Goal: Check status: Check status

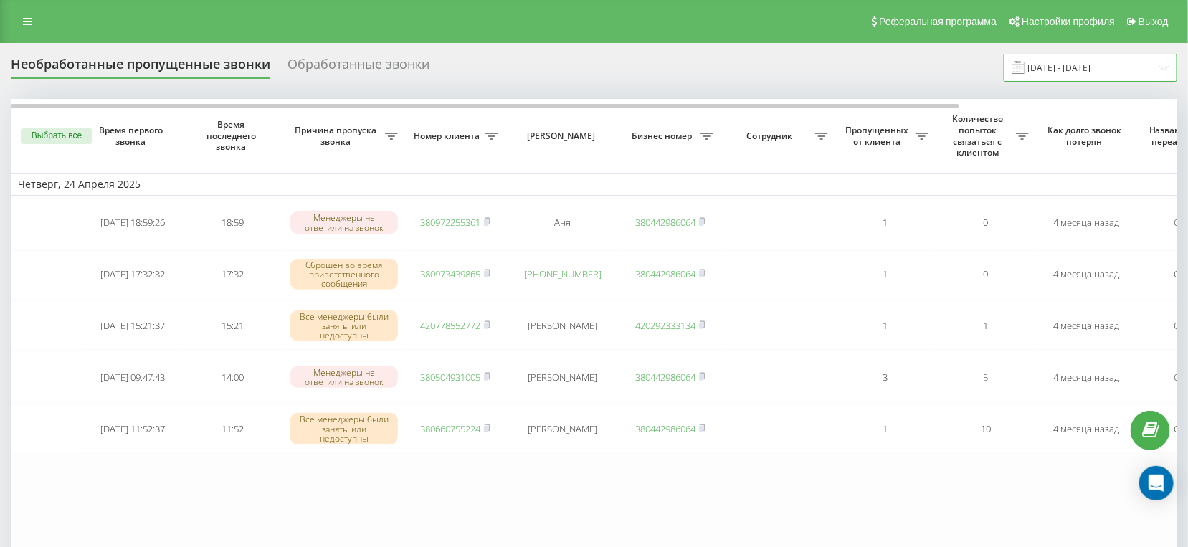
click at [1047, 69] on input "[DATE] - [DATE]" at bounding box center [1089, 68] width 173 height 28
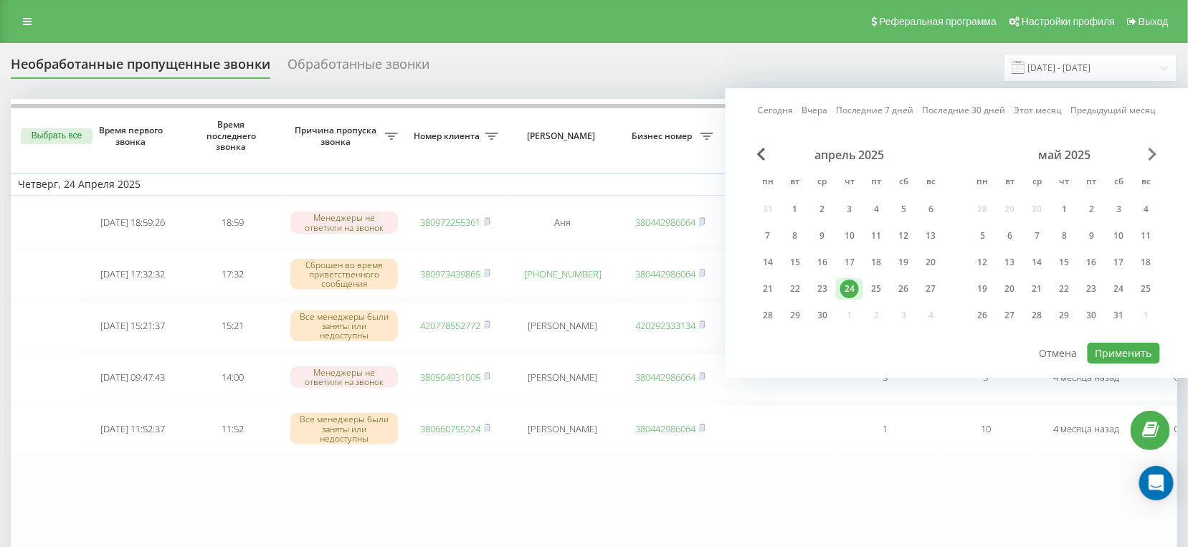
click at [1156, 153] on span "Next Month" at bounding box center [1152, 154] width 9 height 13
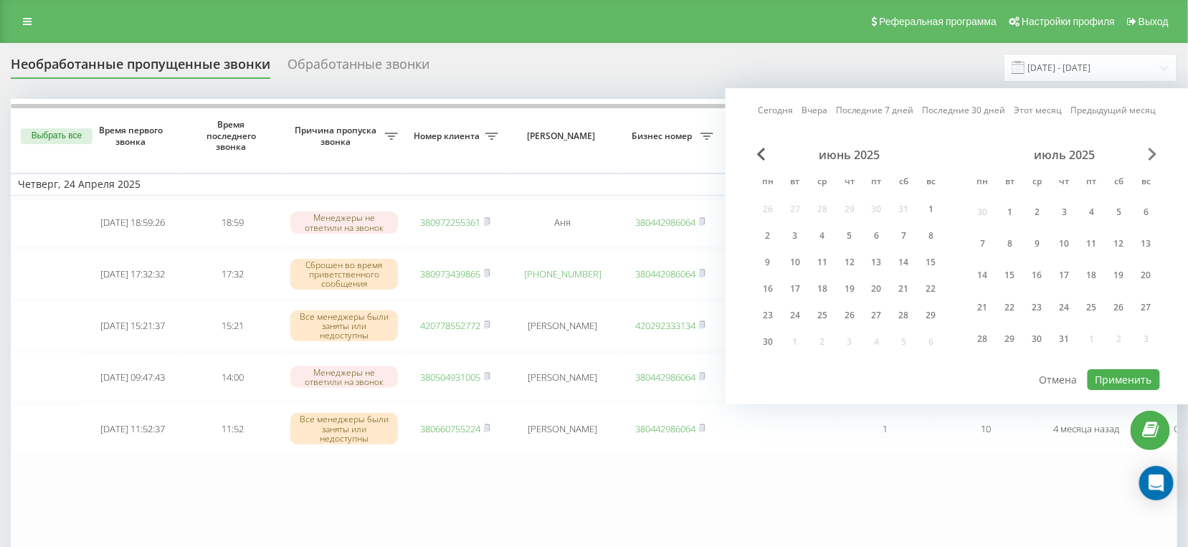
click at [1156, 151] on span "Next Month" at bounding box center [1152, 154] width 9 height 13
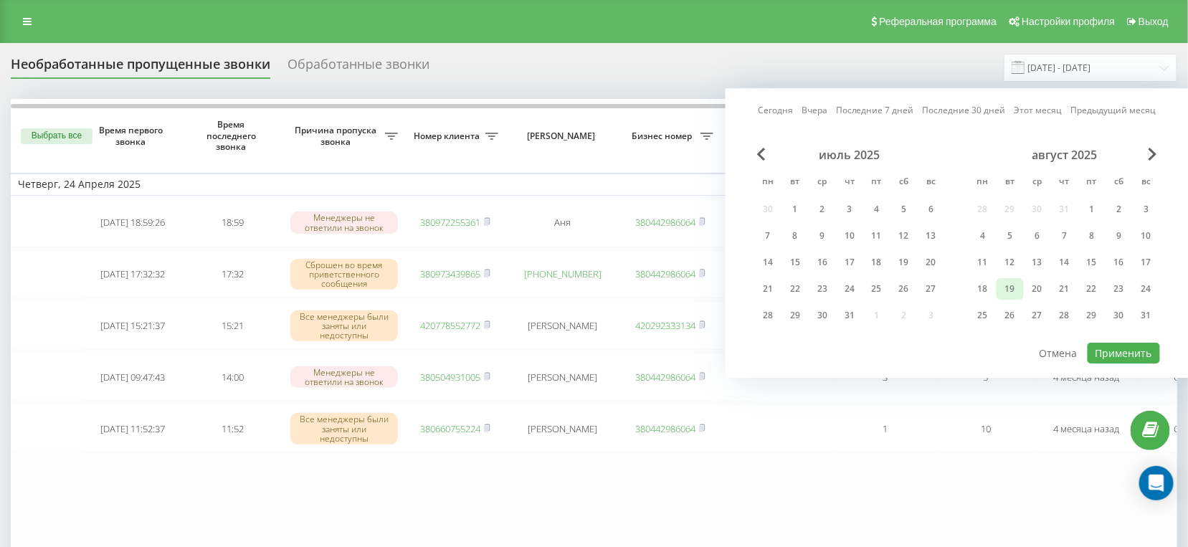
click at [1012, 285] on div "19" at bounding box center [1010, 289] width 19 height 19
click at [1120, 347] on button "Применить" at bounding box center [1123, 353] width 72 height 21
type input "[DATE] - [DATE]"
